Goal: Task Accomplishment & Management: Manage account settings

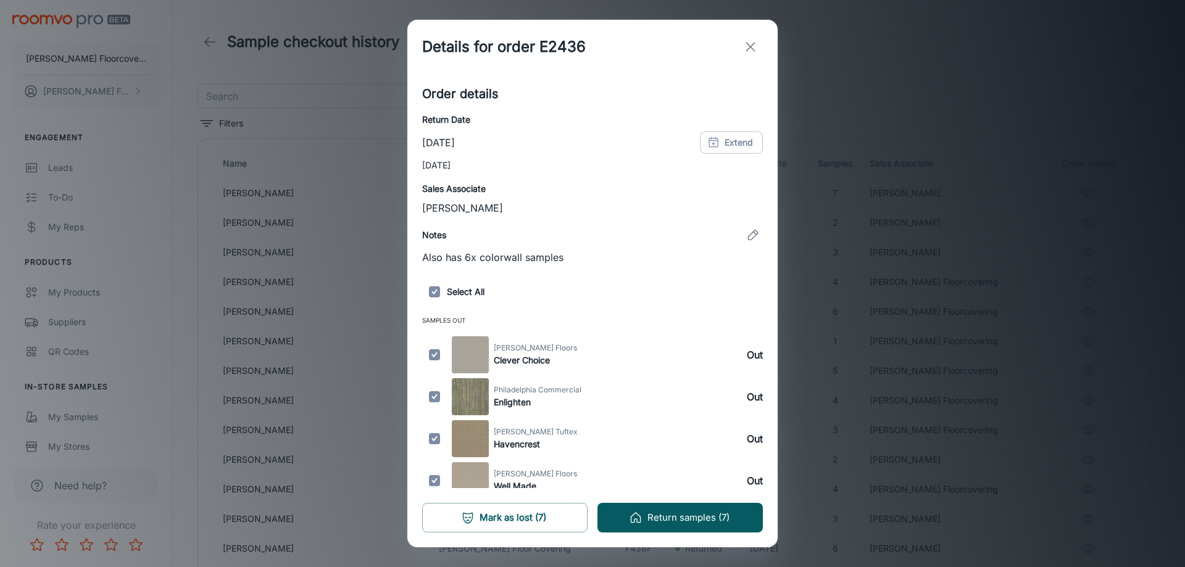
scroll to position [280, 0]
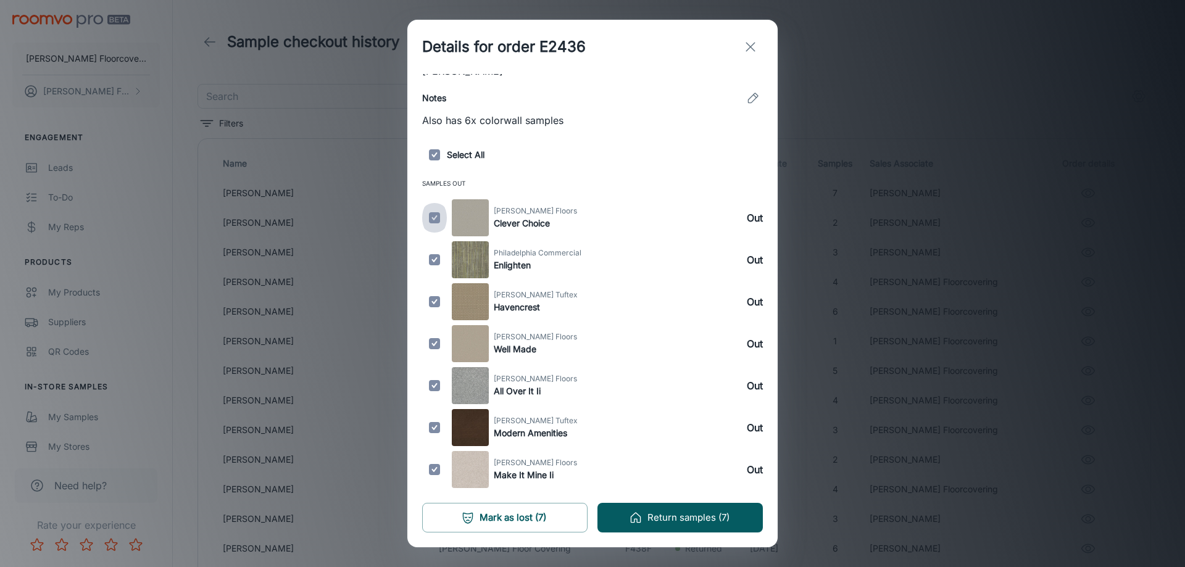
click at [431, 220] on input "checkbox" at bounding box center [434, 217] width 25 height 37
checkbox input "false"
click at [432, 259] on input "checkbox" at bounding box center [434, 259] width 25 height 37
checkbox input "false"
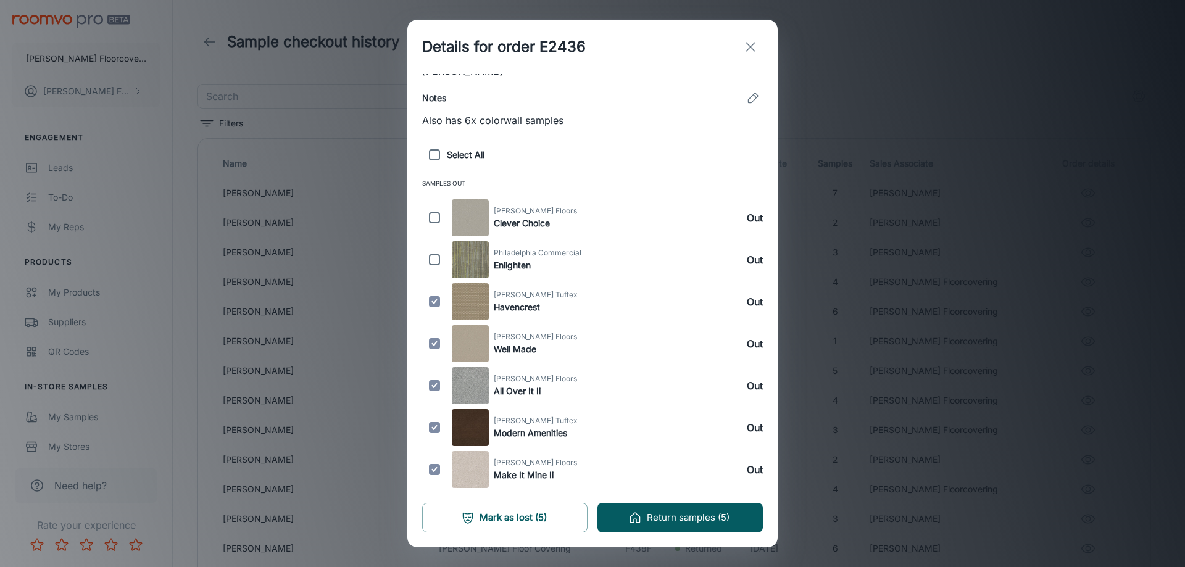
click at [436, 386] on input "checkbox" at bounding box center [434, 385] width 25 height 37
checkbox input "false"
click at [730, 519] on button "Return samples (4)" at bounding box center [680, 518] width 165 height 30
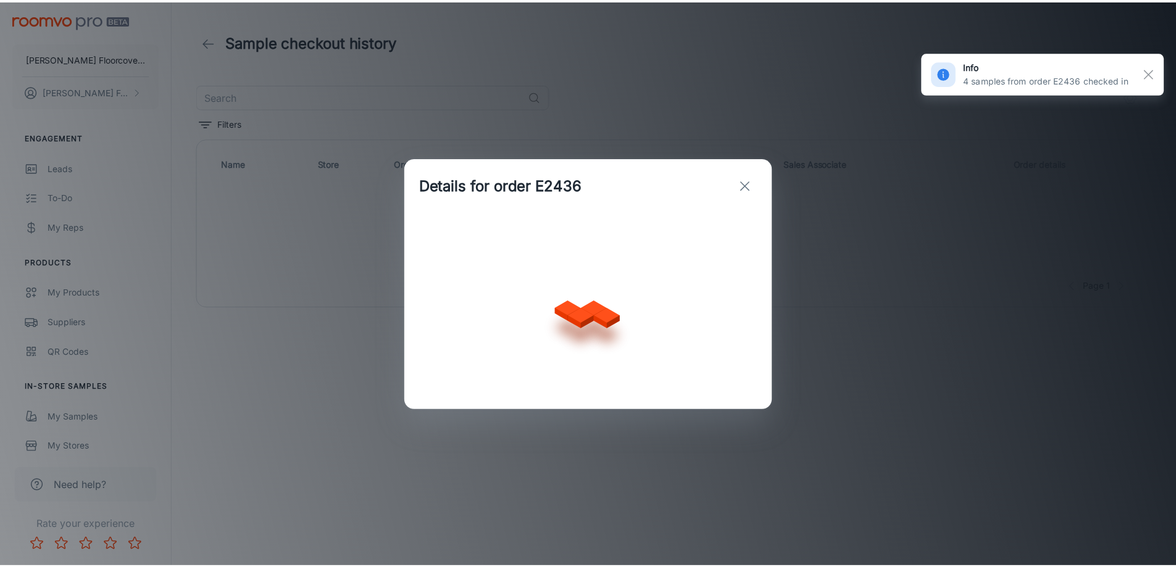
scroll to position [0, 0]
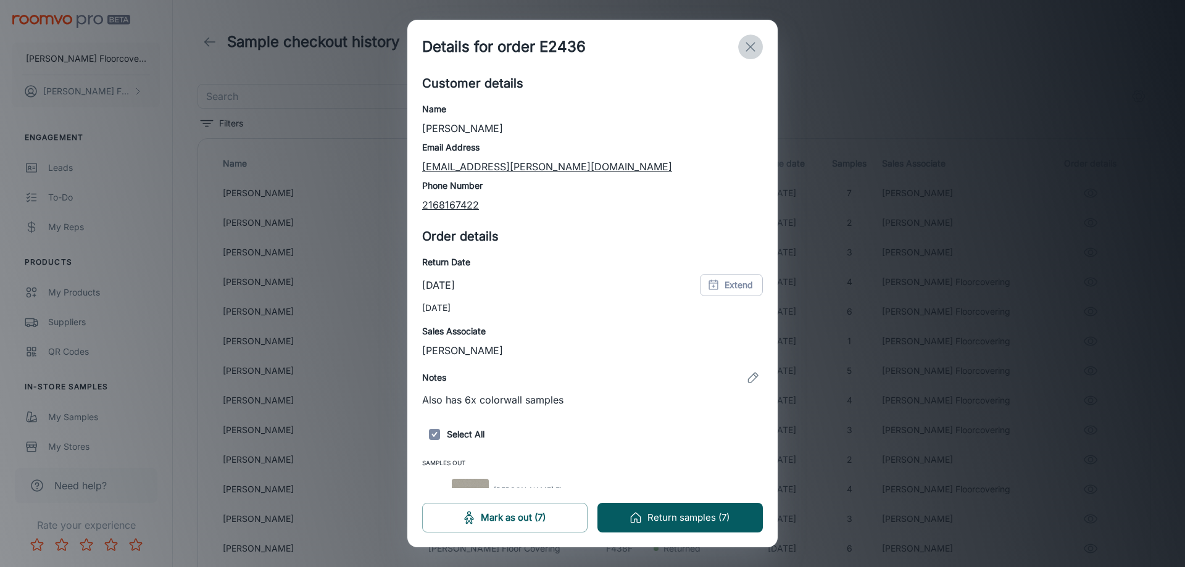
click at [750, 48] on line "exit" at bounding box center [750, 47] width 9 height 9
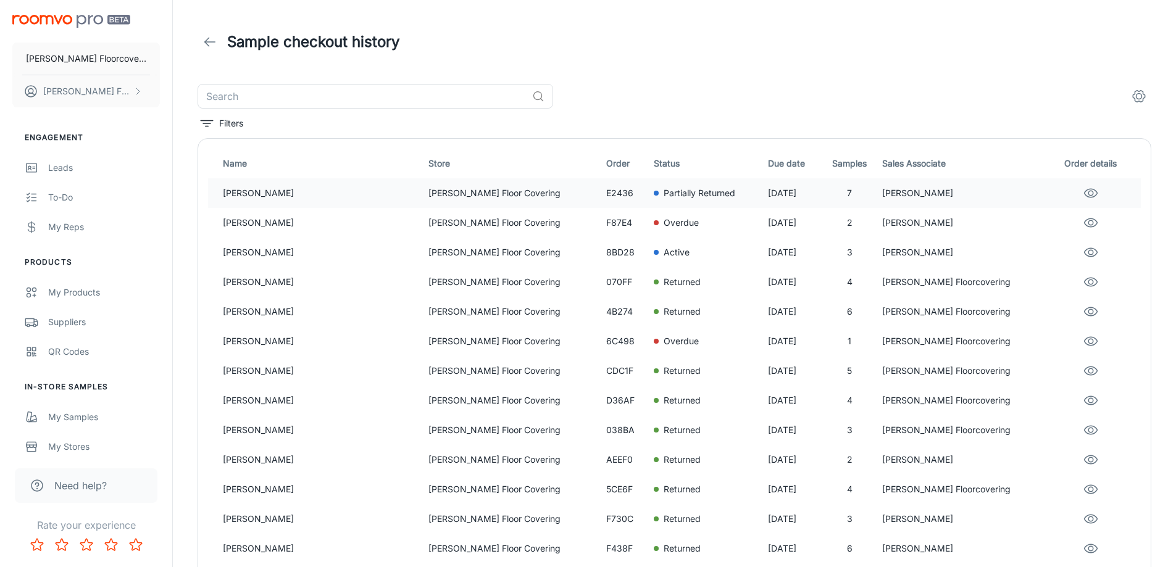
click at [670, 190] on p "Partially Returned" at bounding box center [700, 193] width 72 height 14
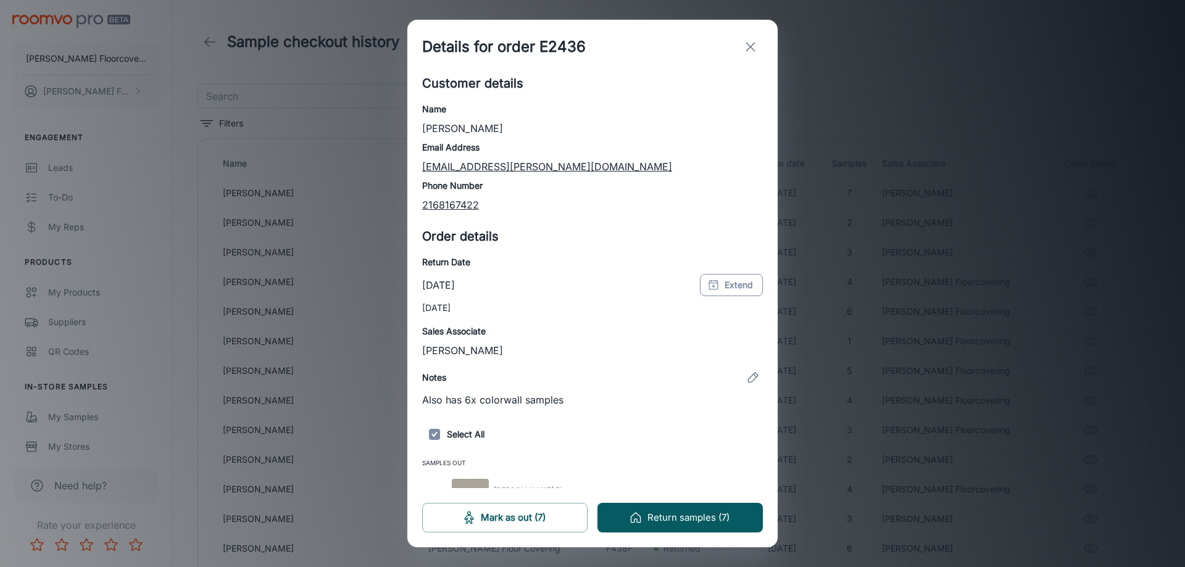
click at [731, 290] on button "Extend" at bounding box center [731, 285] width 63 height 22
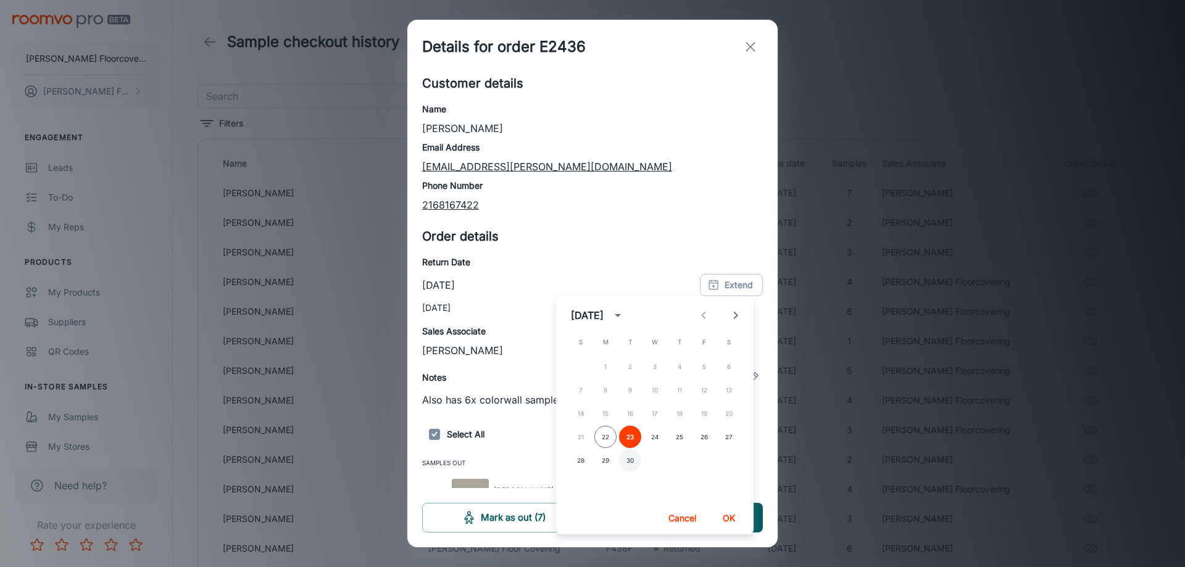
click at [628, 464] on button "30" at bounding box center [630, 460] width 22 height 22
click at [728, 522] on button "OK" at bounding box center [729, 518] width 40 height 22
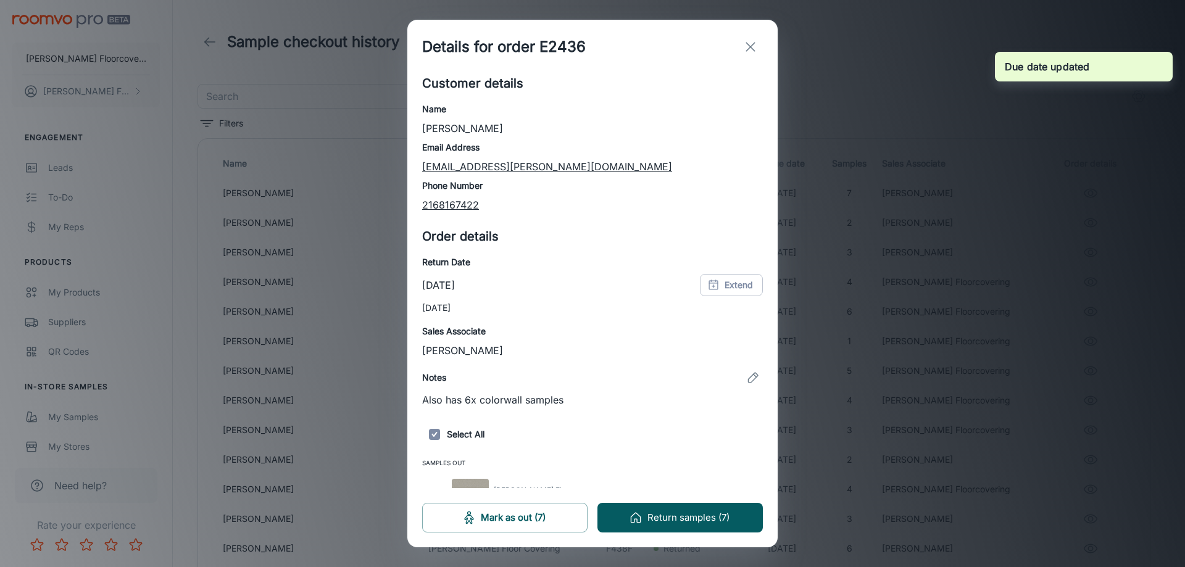
click at [748, 50] on line "exit" at bounding box center [750, 47] width 9 height 9
